Goal: Information Seeking & Learning: Learn about a topic

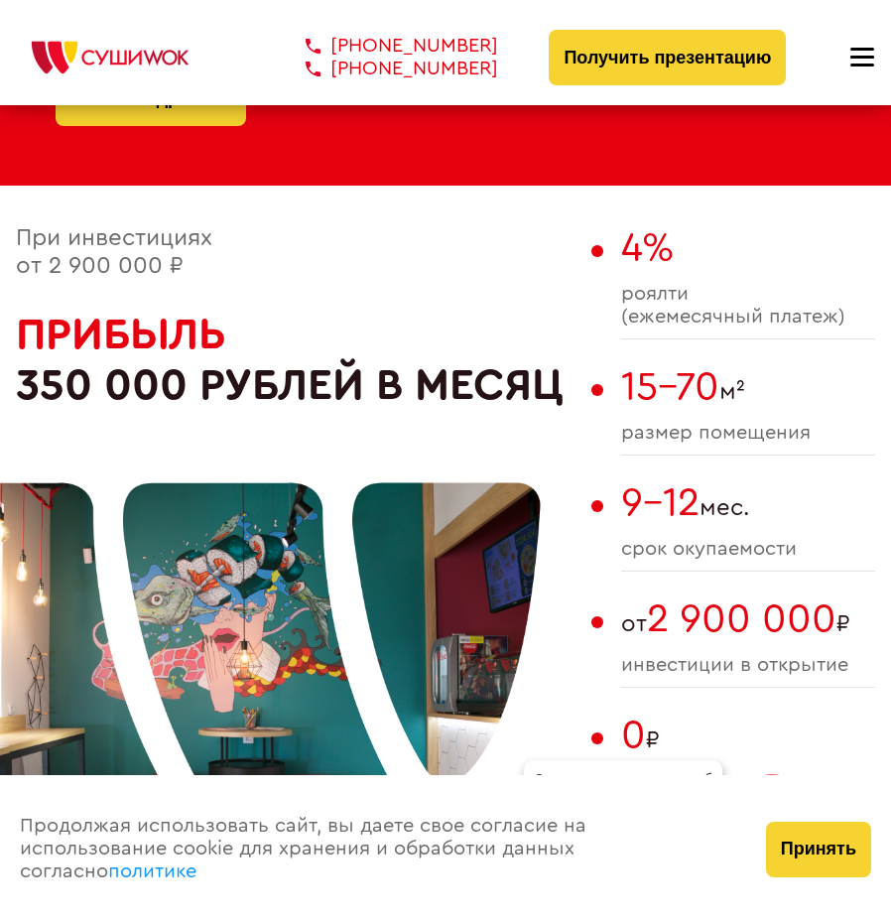
scroll to position [1092, 0]
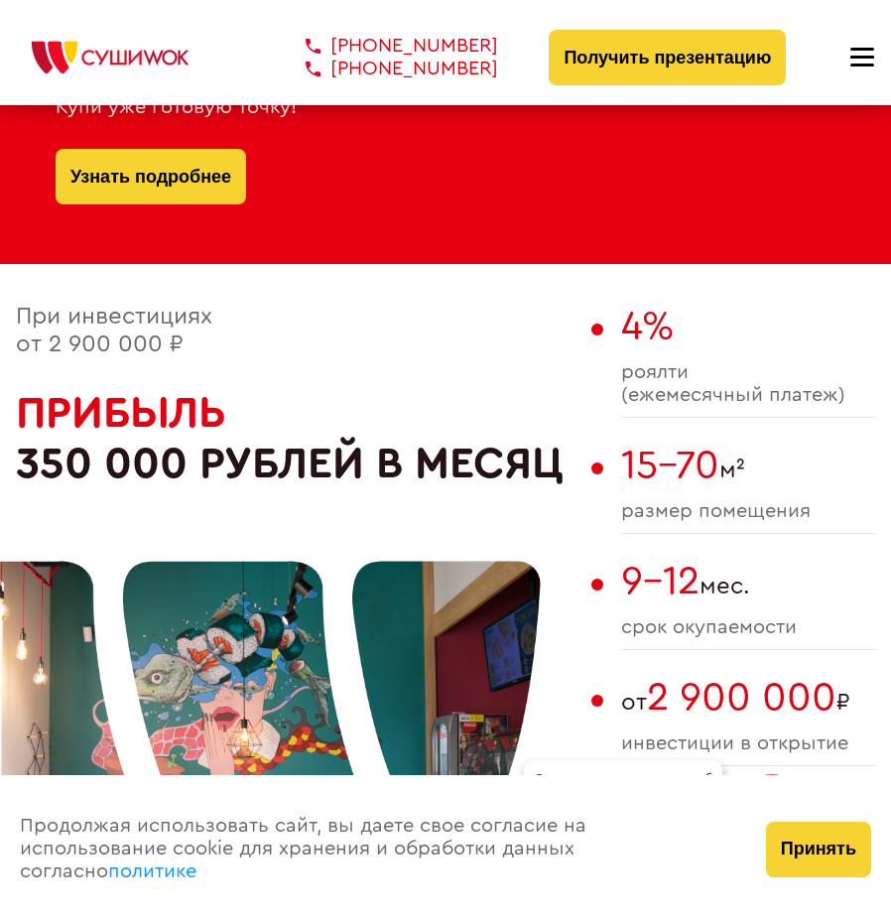
drag, startPoint x: 401, startPoint y: 386, endPoint x: 422, endPoint y: 357, distance: 35.5
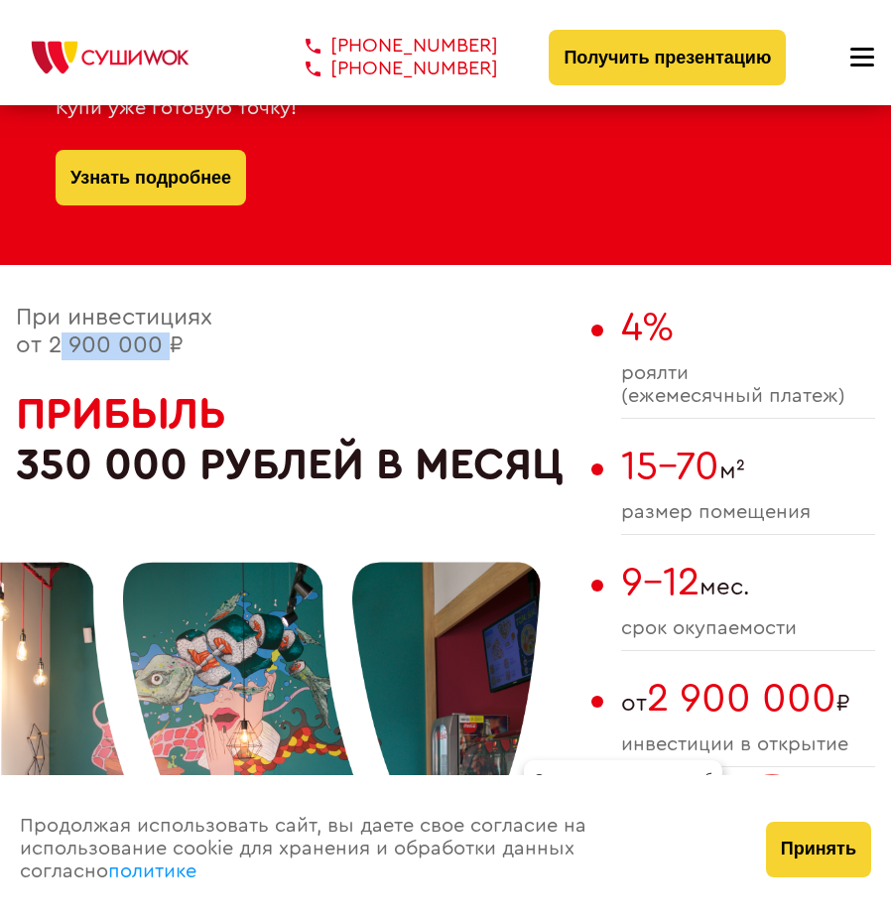
drag, startPoint x: 51, startPoint y: 341, endPoint x: 162, endPoint y: 351, distance: 111.6
click at [162, 351] on span "При инвестициях от 2 900 000 ₽" at bounding box center [114, 332] width 196 height 52
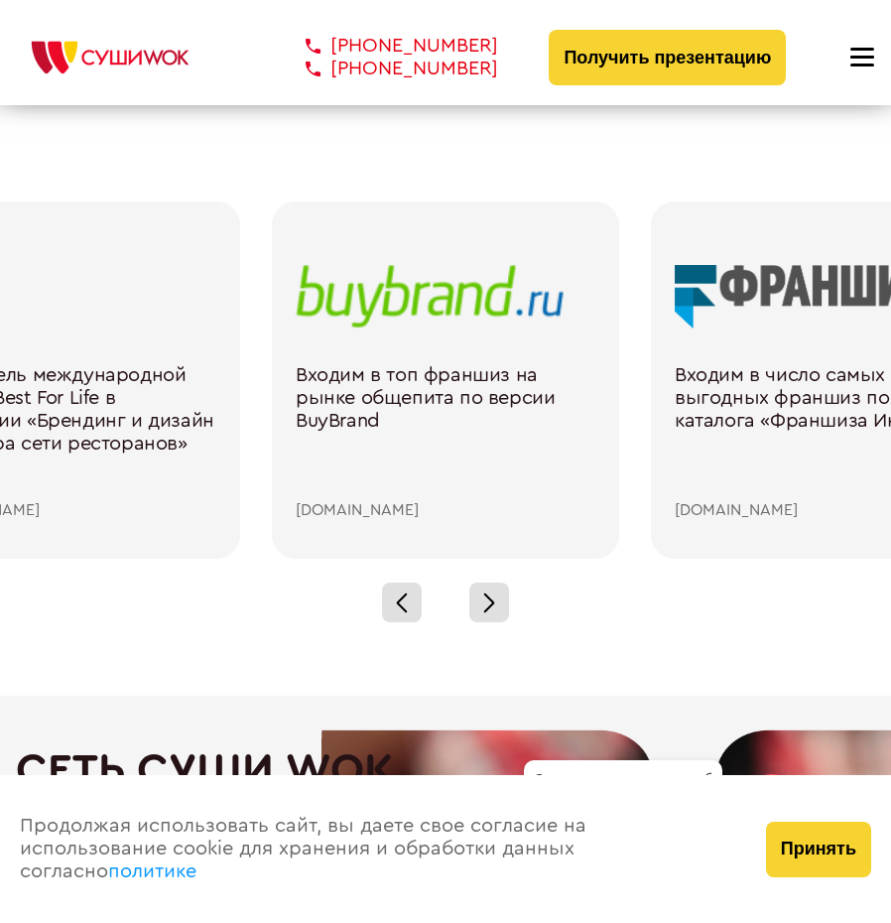
scroll to position [2967, 0]
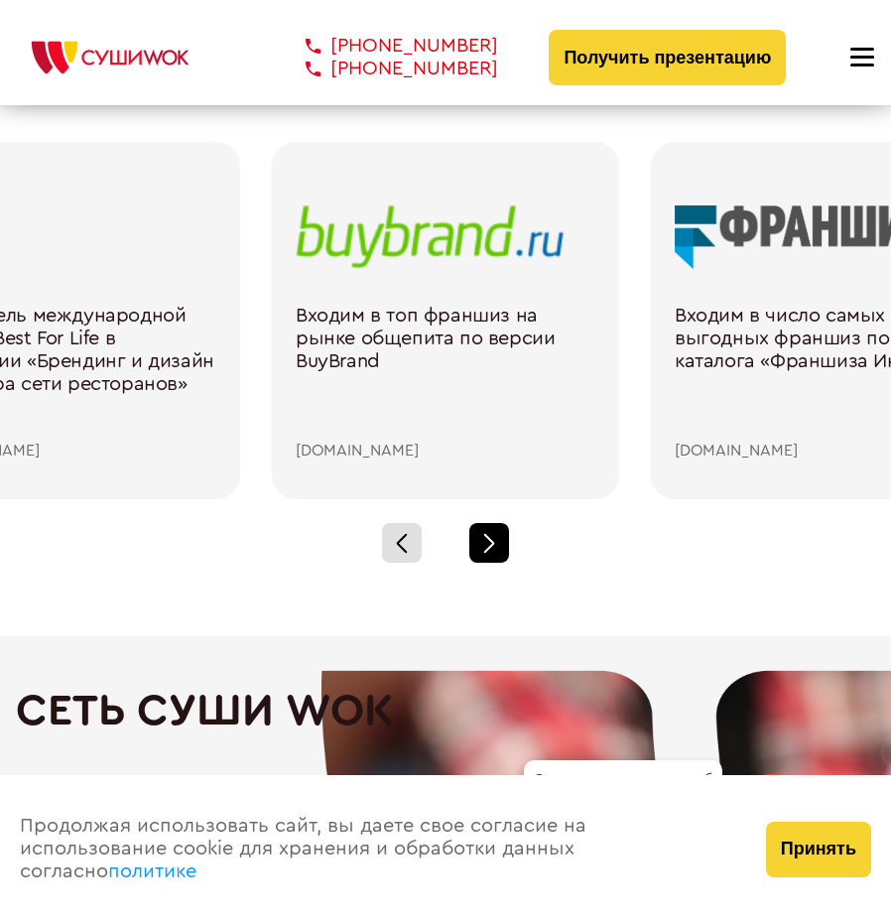
click at [483, 539] on div at bounding box center [489, 543] width 40 height 40
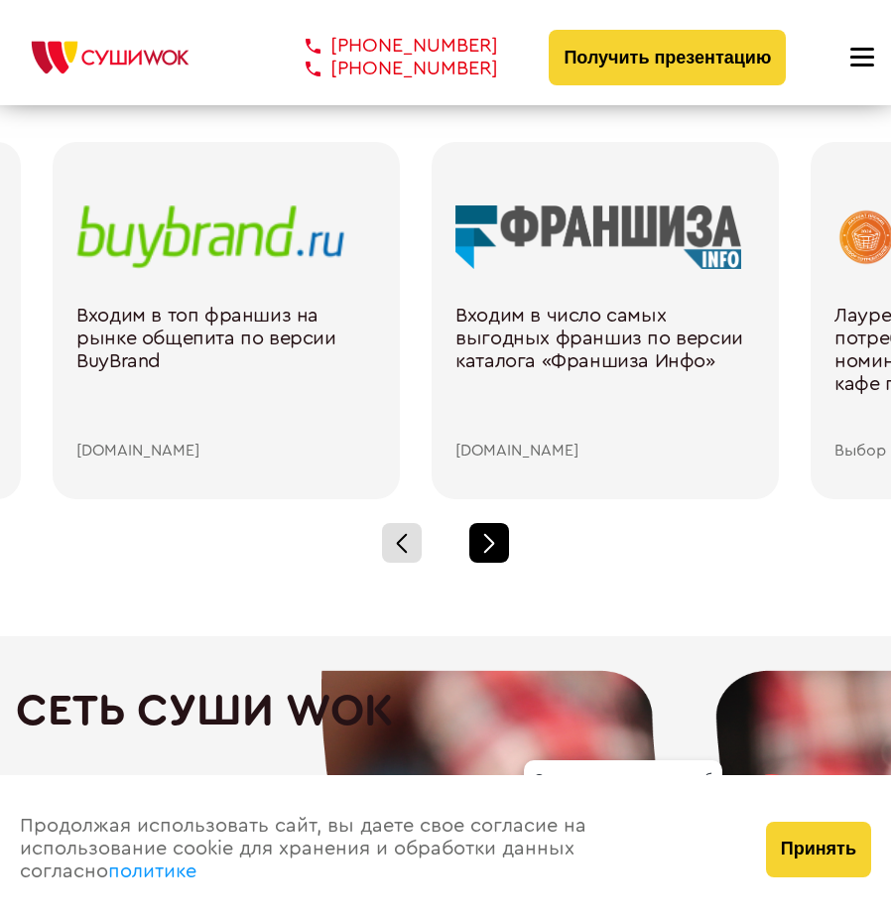
click at [483, 539] on div at bounding box center [489, 543] width 40 height 40
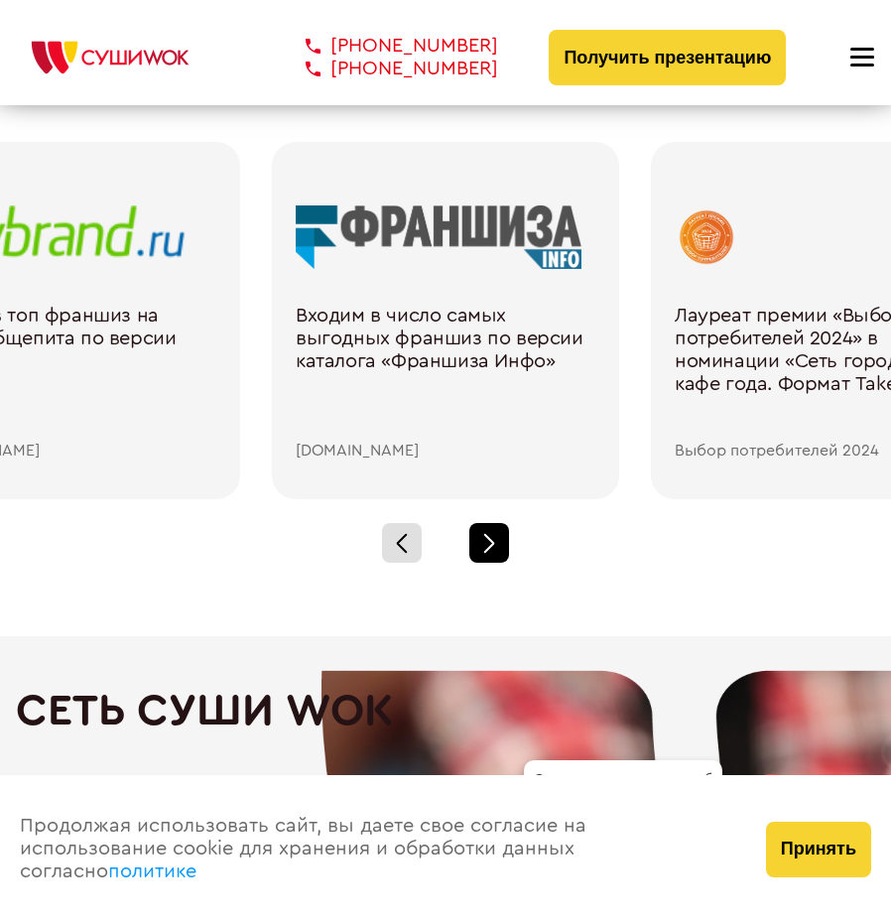
click at [483, 539] on div at bounding box center [489, 543] width 40 height 40
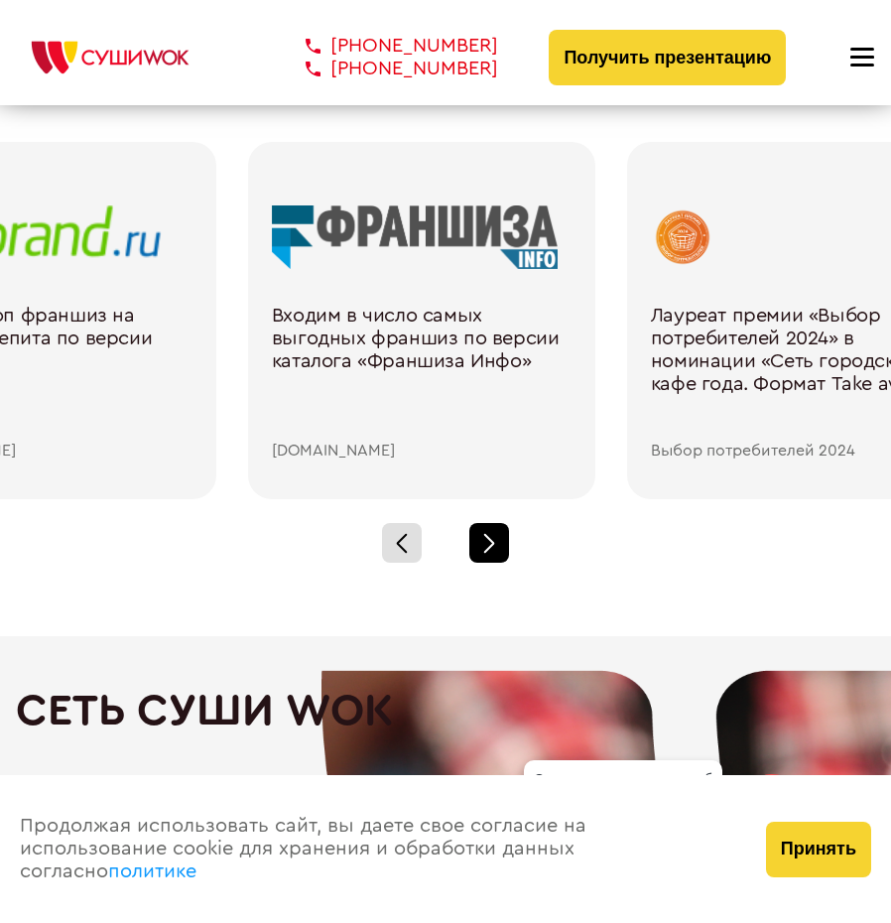
click at [483, 539] on div at bounding box center [489, 543] width 40 height 40
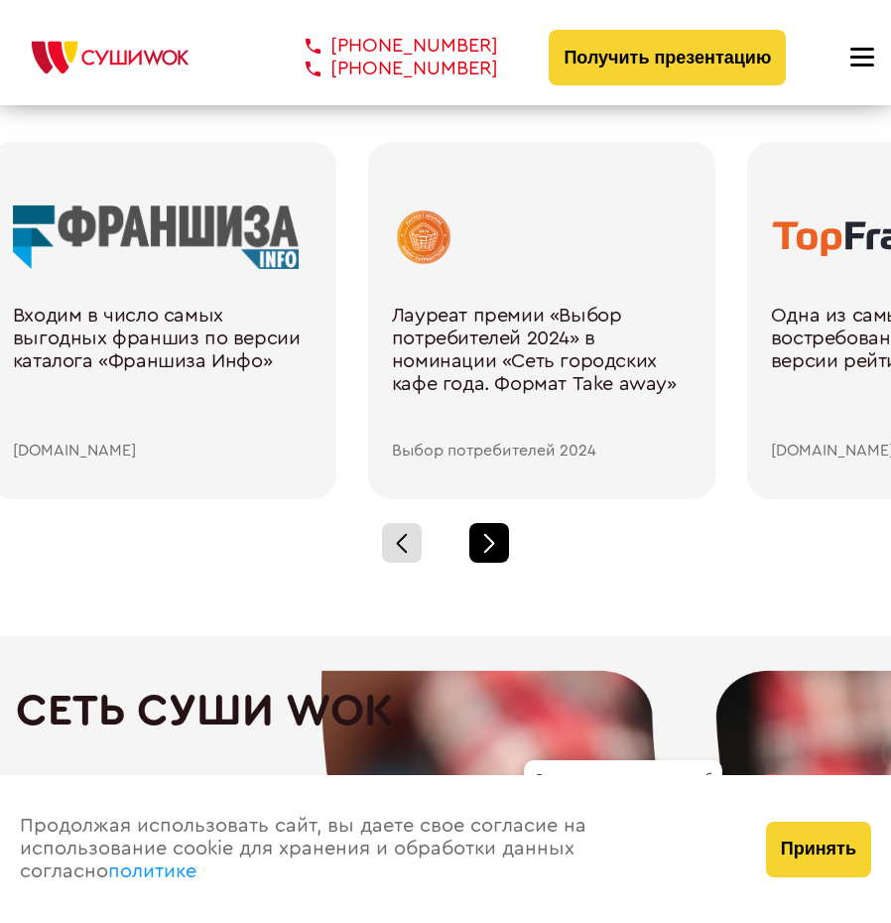
click at [483, 539] on div at bounding box center [489, 543] width 40 height 40
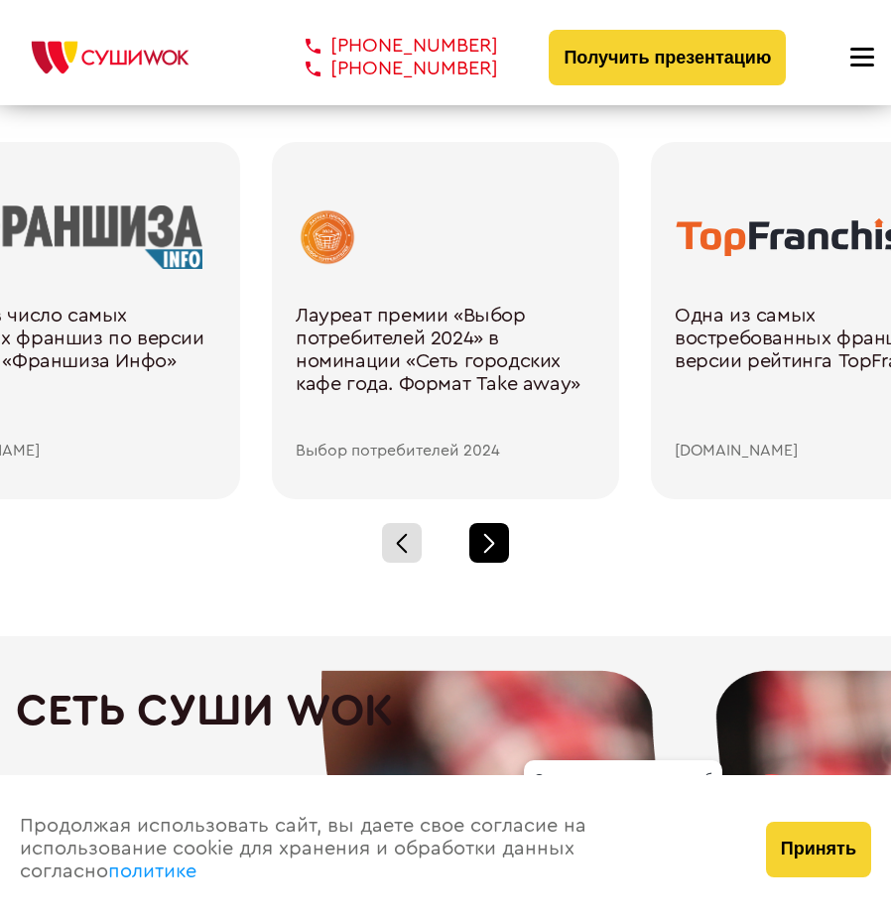
click at [483, 539] on div at bounding box center [489, 543] width 40 height 40
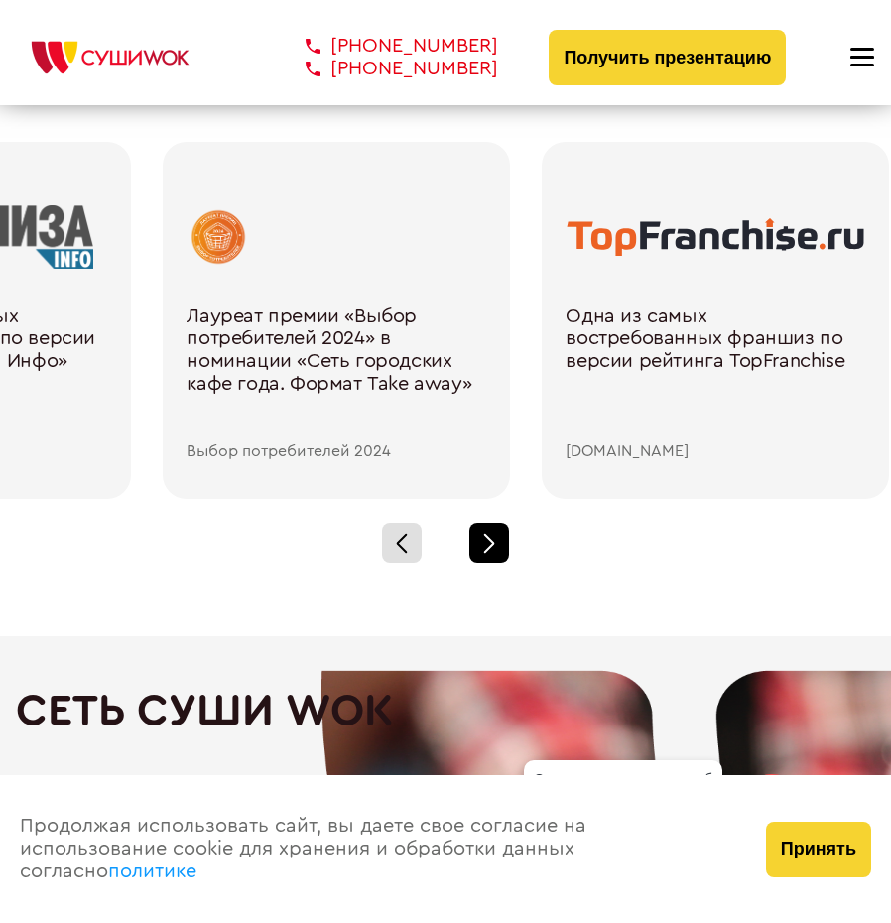
click at [483, 539] on div at bounding box center [489, 543] width 40 height 40
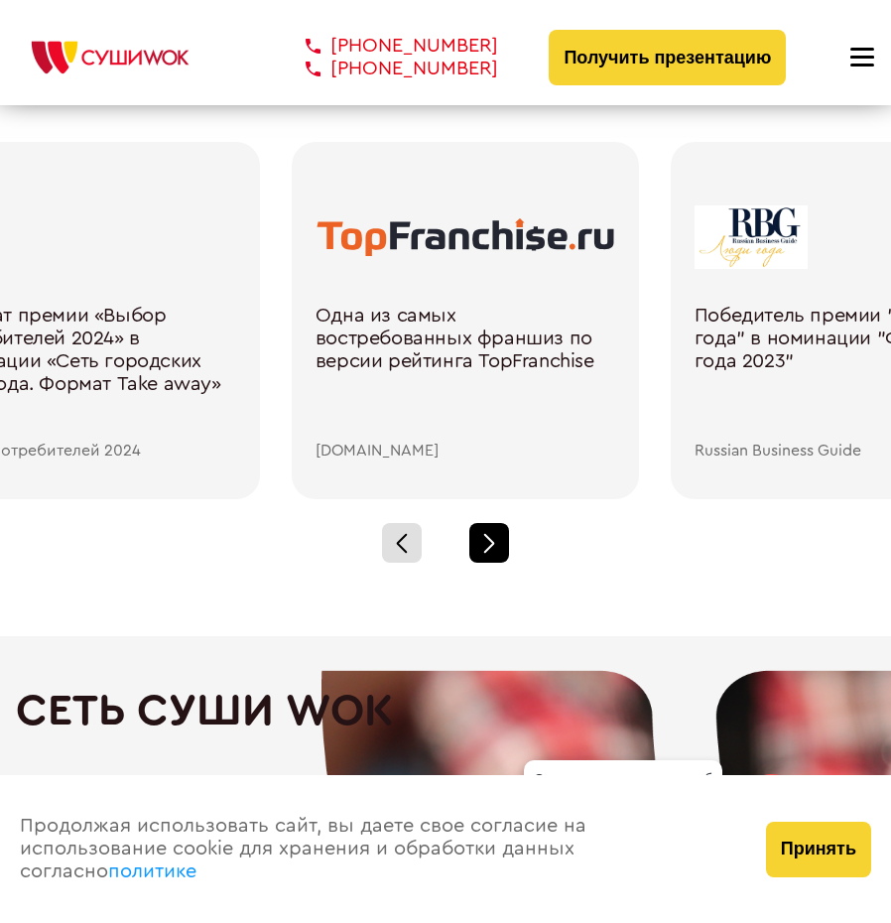
click at [483, 539] on div at bounding box center [489, 543] width 40 height 40
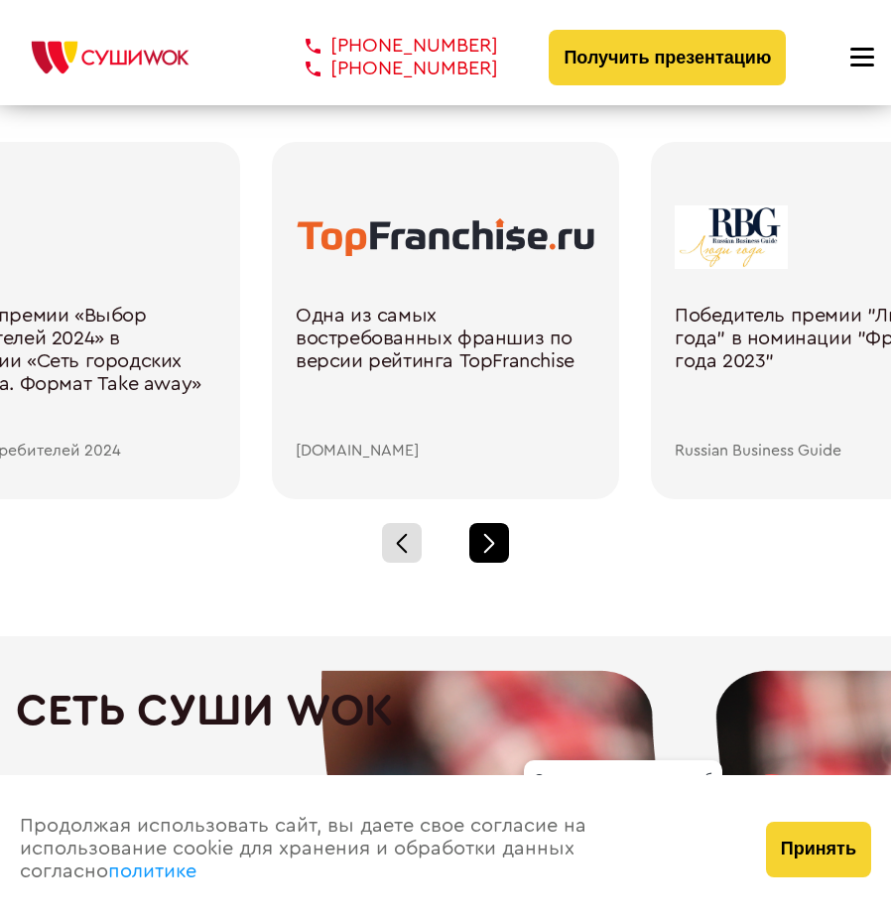
click at [483, 539] on div at bounding box center [489, 543] width 40 height 40
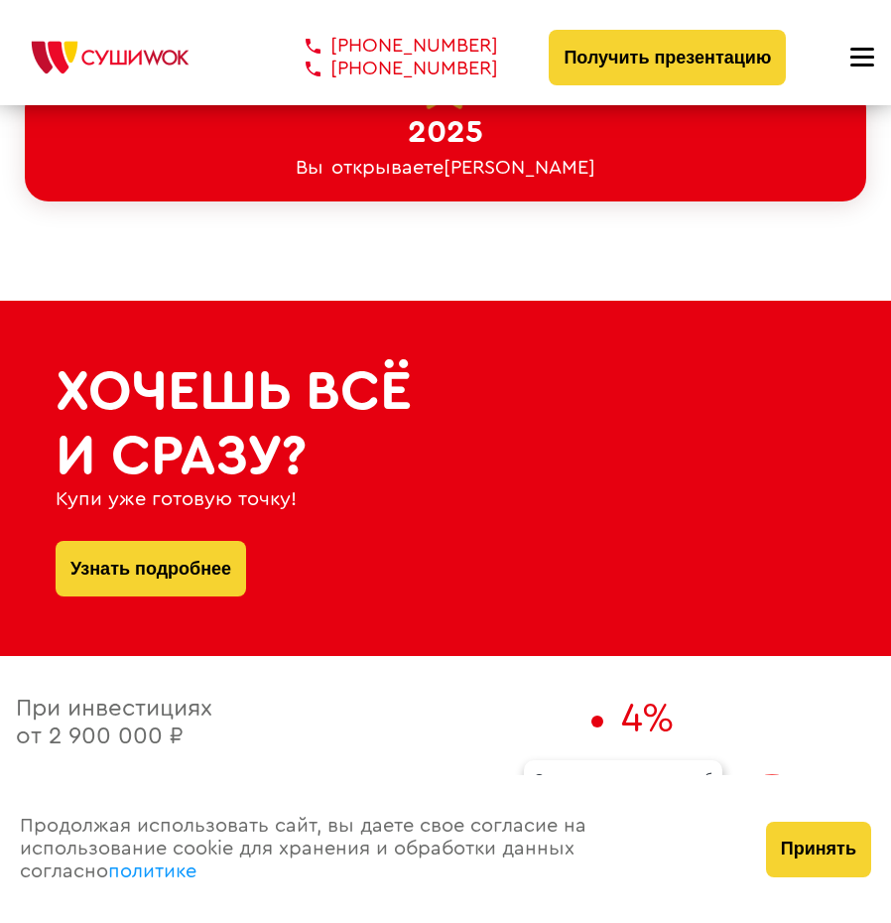
drag, startPoint x: 659, startPoint y: 632, endPoint x: 624, endPoint y: 333, distance: 300.7
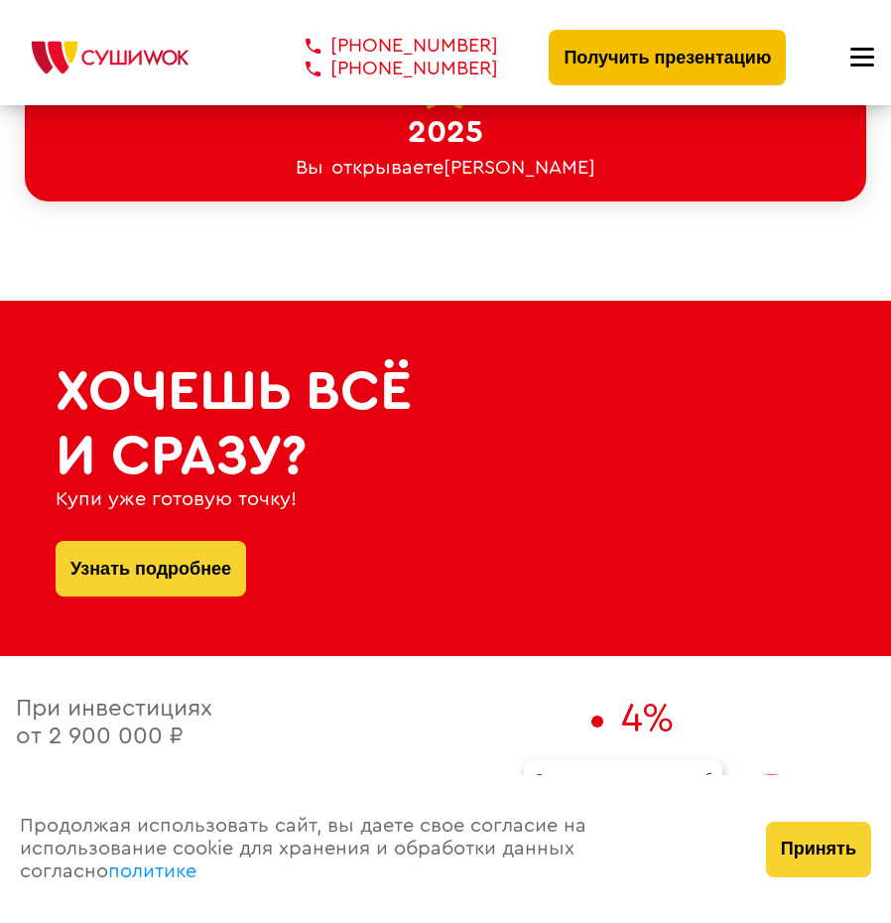
scroll to position [633, 0]
